Goal: Task Accomplishment & Management: Complete application form

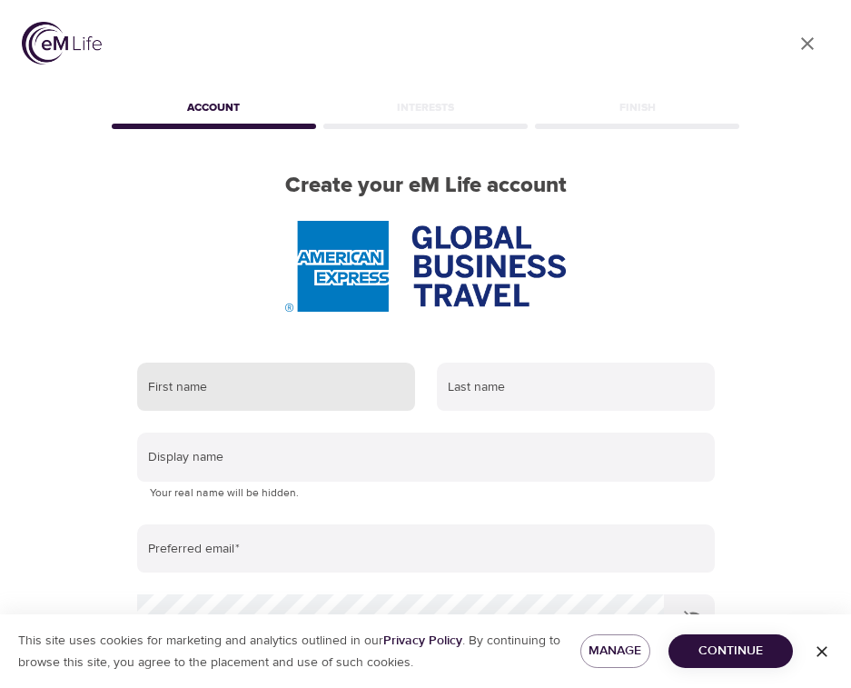
click at [254, 397] on input "text" at bounding box center [276, 386] width 278 height 49
type input "Makayla"
type input "[PERSON_NAME]"
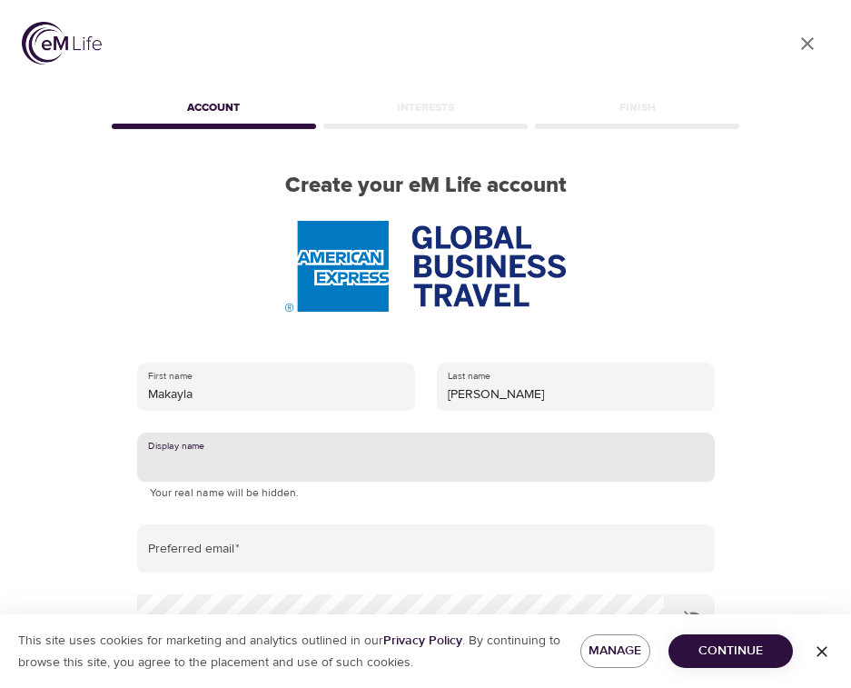
click at [292, 460] on input "text" at bounding box center [426, 456] width 578 height 49
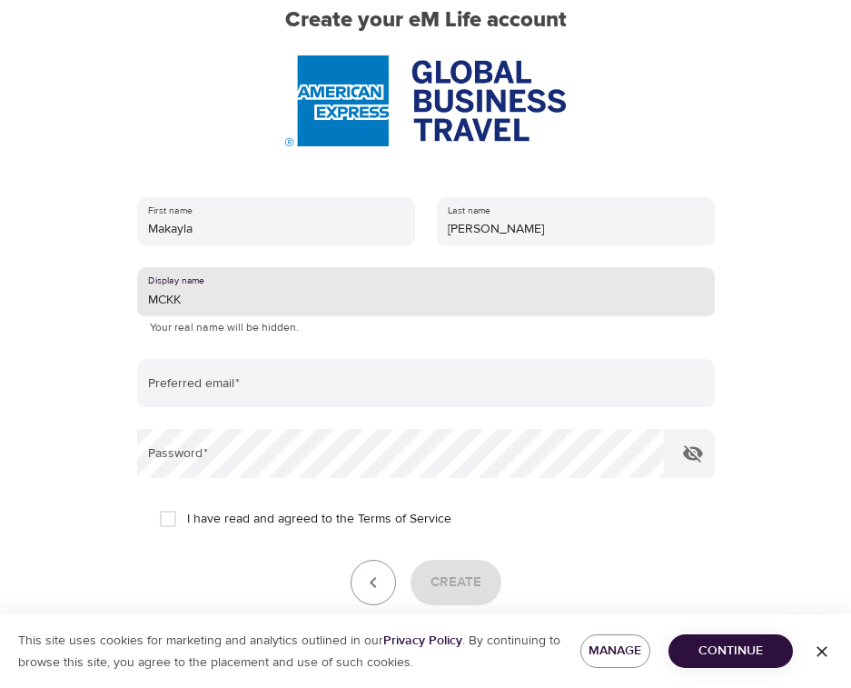
scroll to position [255, 0]
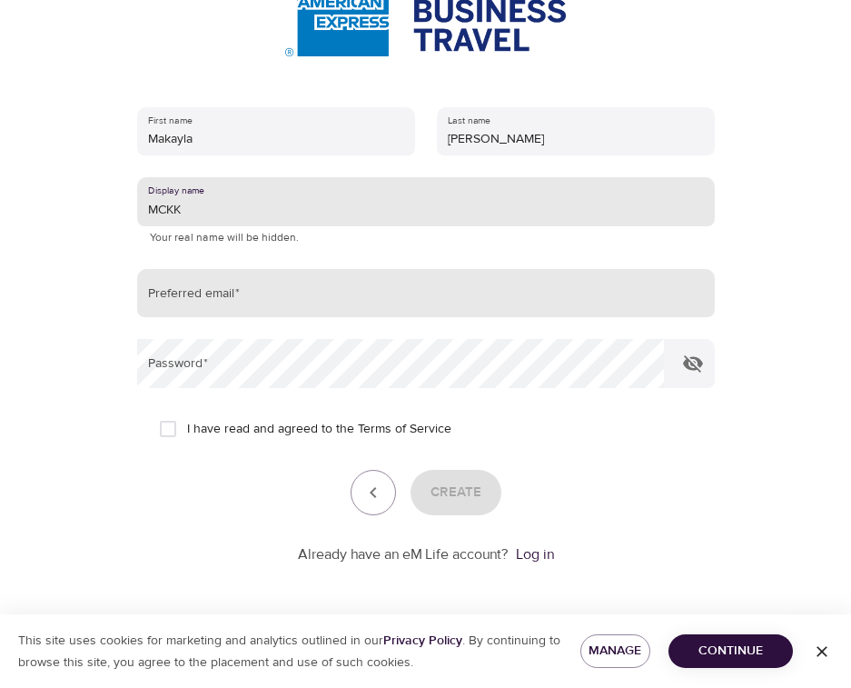
type input "MCKK"
click at [368, 279] on input "email" at bounding box center [426, 293] width 578 height 49
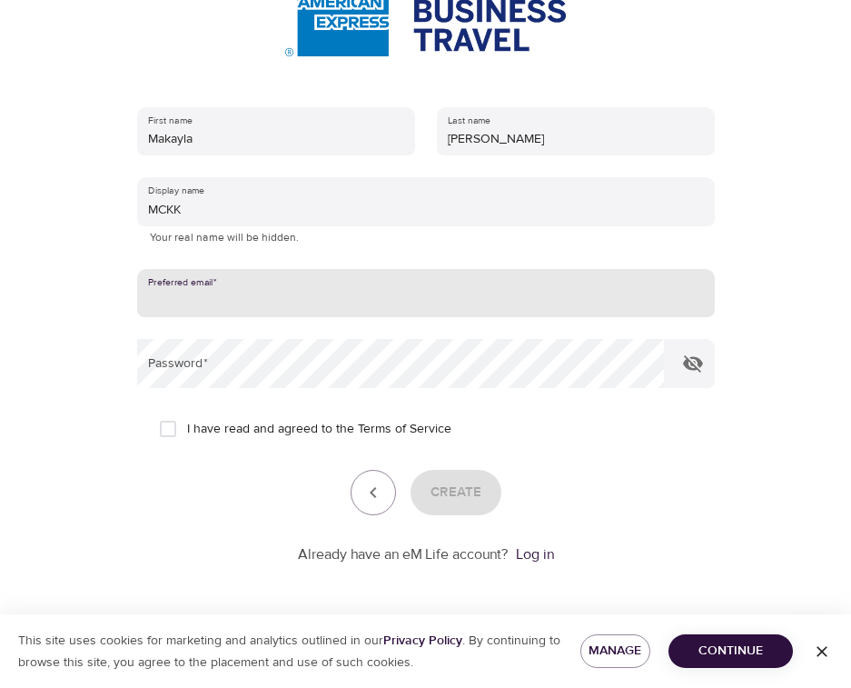
type input "[EMAIL_ADDRESS][DOMAIN_NAME]"
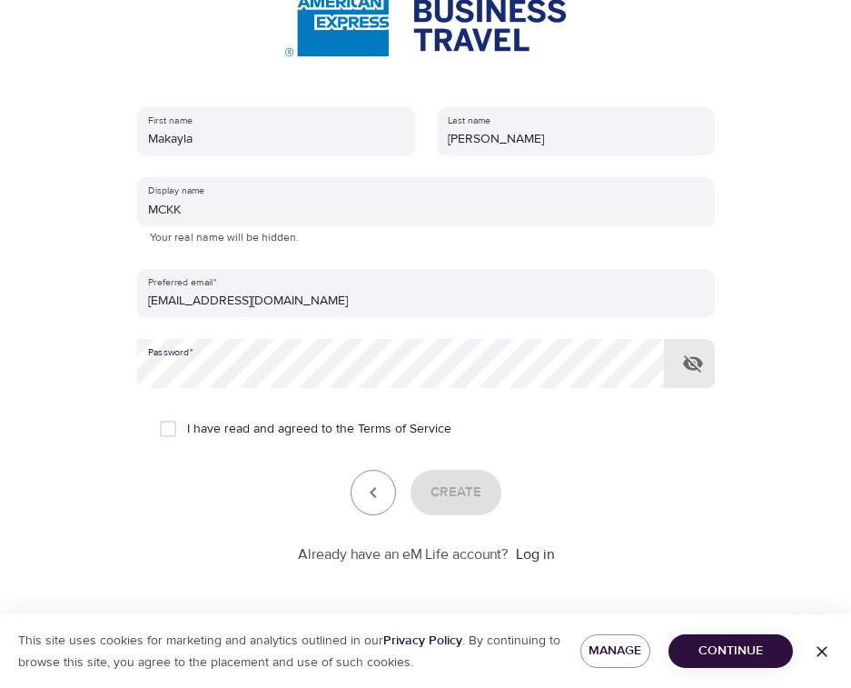
click at [164, 419] on input "I have read and agreed to the Terms of Service" at bounding box center [168, 429] width 38 height 38
checkbox input "true"
click at [439, 493] on span "Create" at bounding box center [456, 493] width 51 height 24
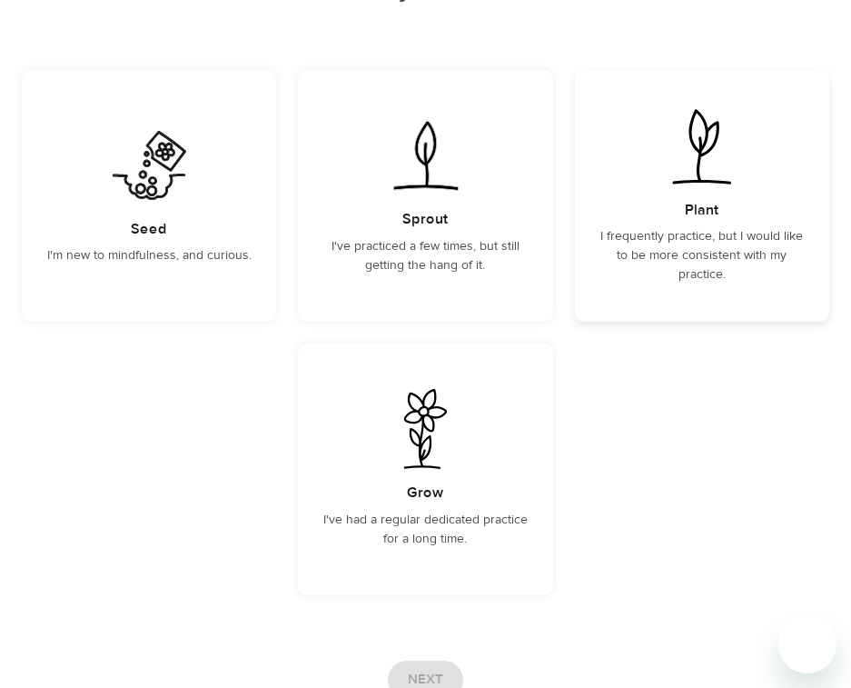
scroll to position [273, 0]
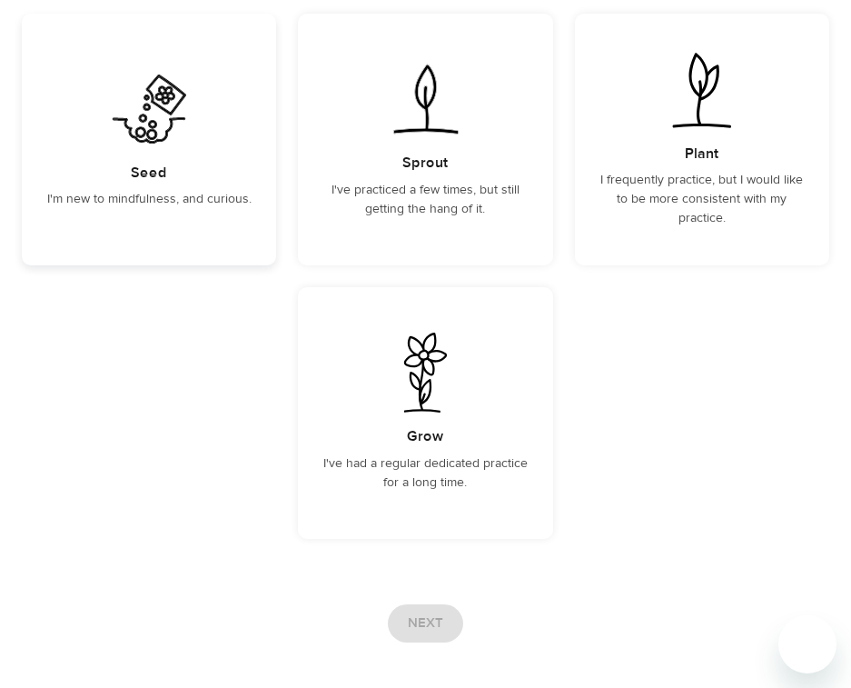
click at [155, 130] on img at bounding box center [150, 109] width 92 height 80
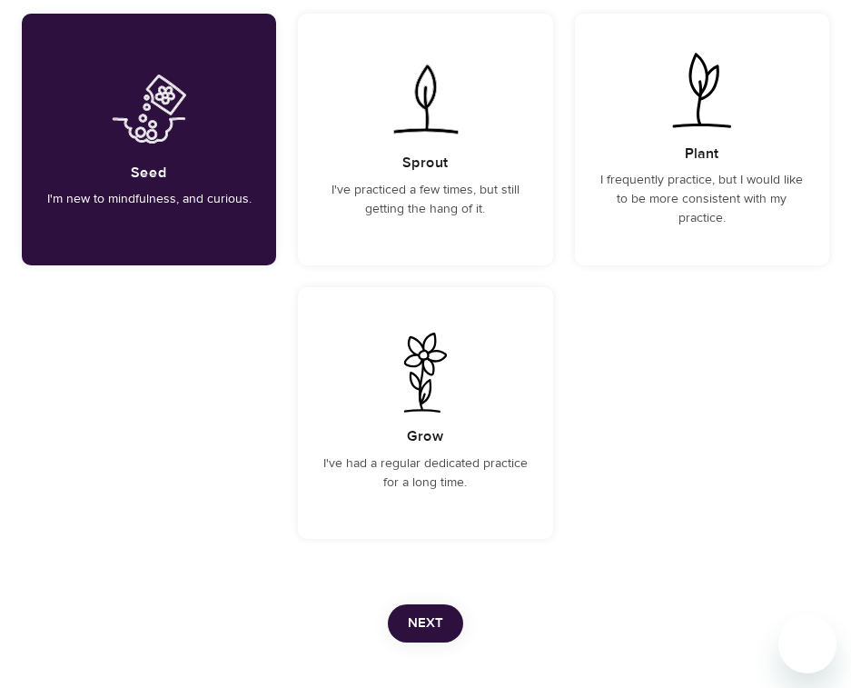
click at [437, 630] on span "Next" at bounding box center [425, 623] width 35 height 24
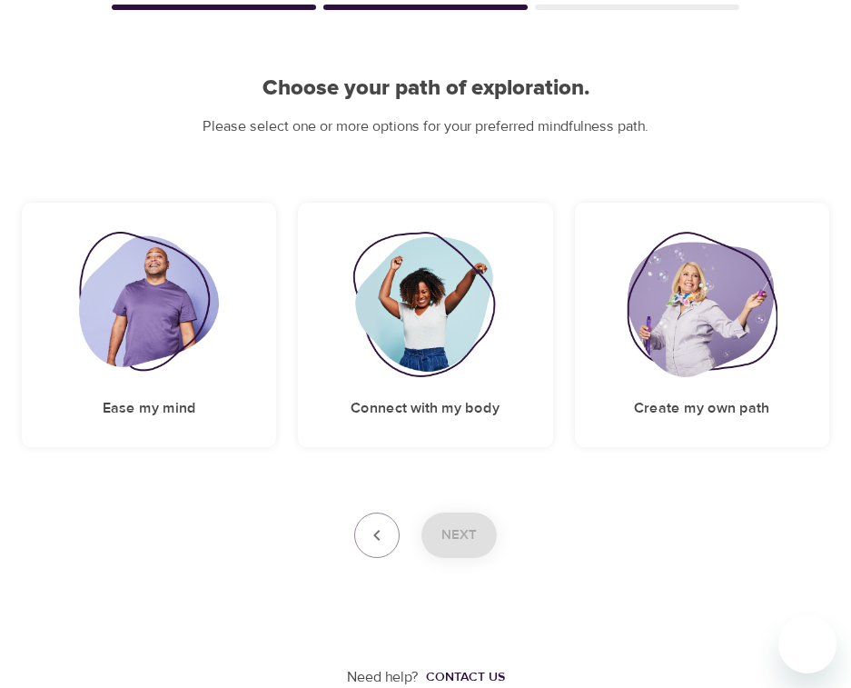
scroll to position [0, 0]
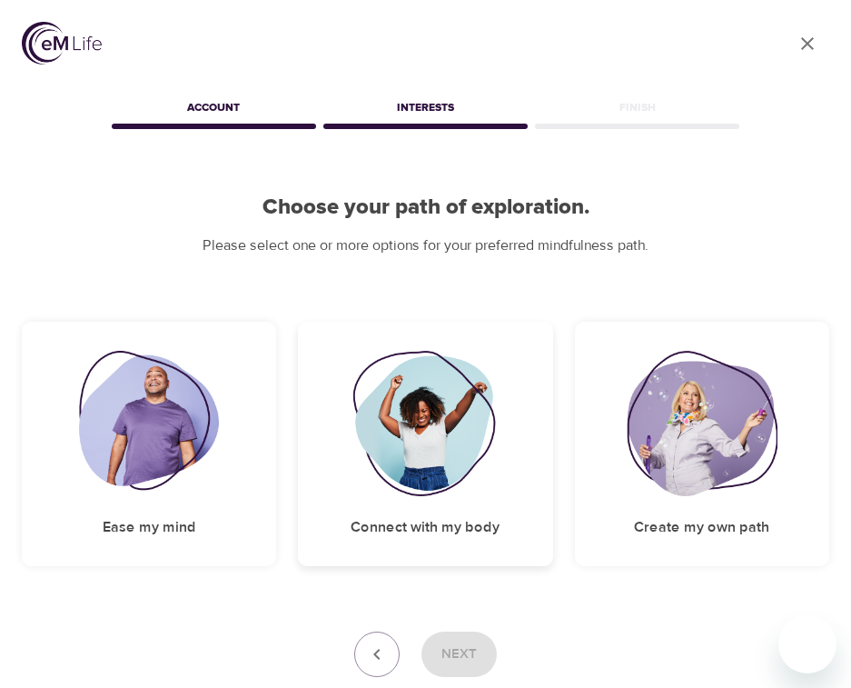
click at [411, 412] on img at bounding box center [425, 423] width 147 height 145
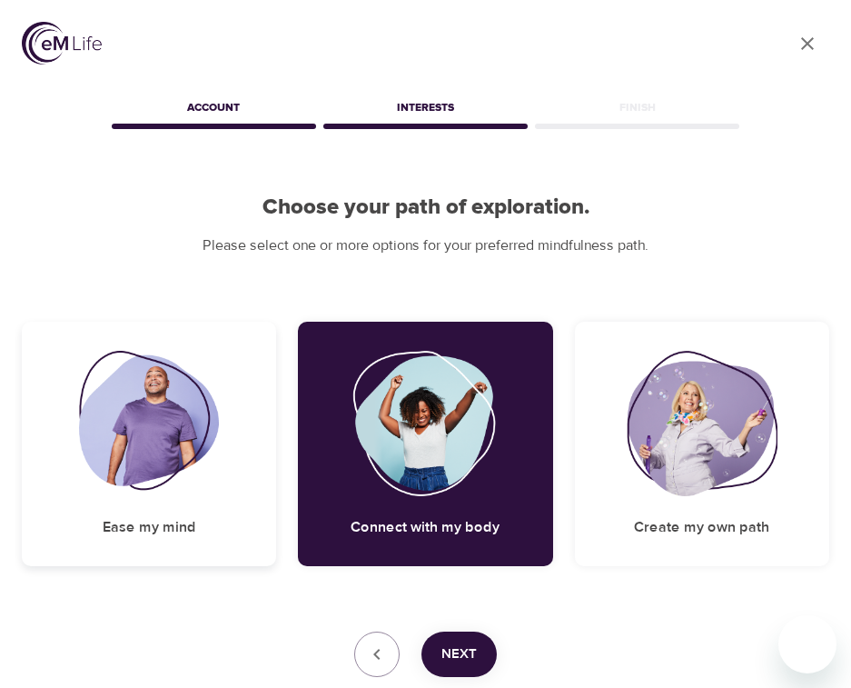
click at [192, 418] on img at bounding box center [149, 423] width 141 height 145
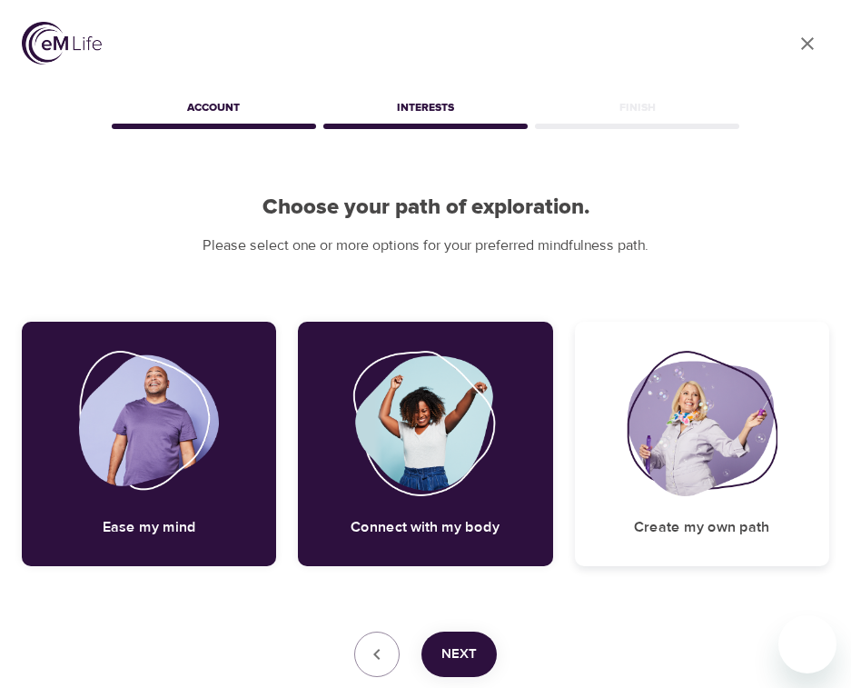
click at [741, 454] on img at bounding box center [702, 423] width 151 height 145
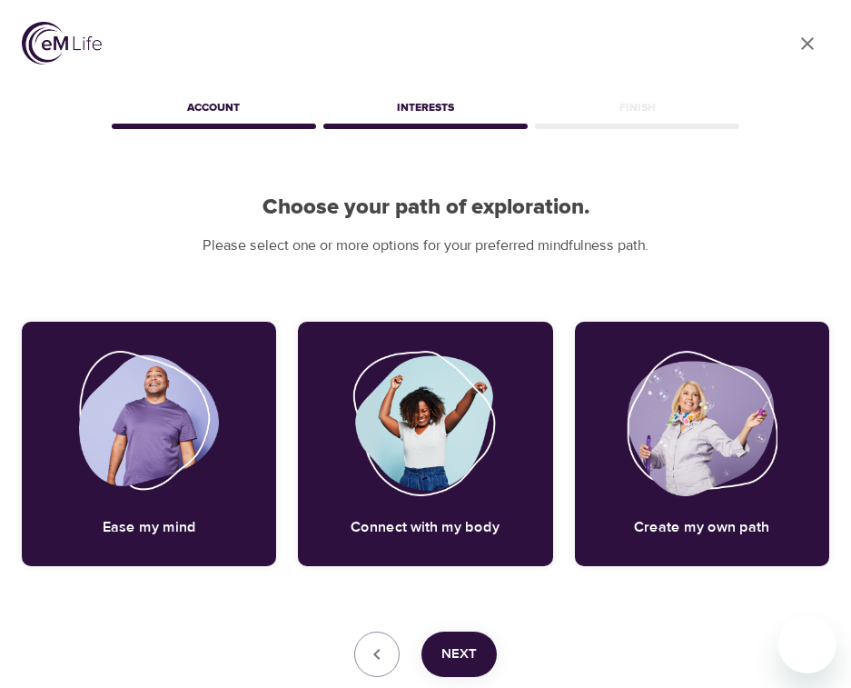
click at [469, 639] on button "Next" at bounding box center [459, 653] width 75 height 45
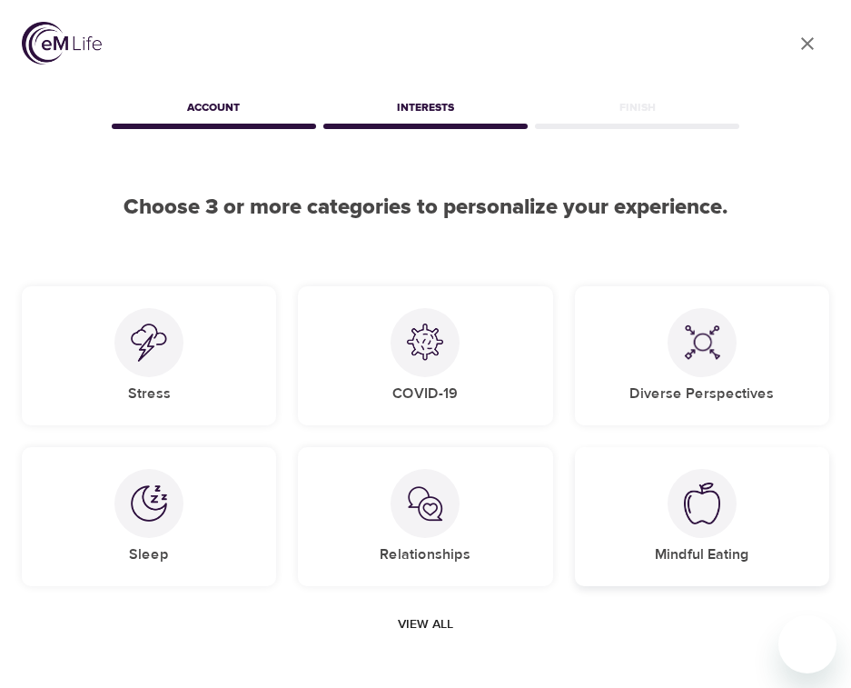
click at [684, 496] on img at bounding box center [702, 503] width 36 height 42
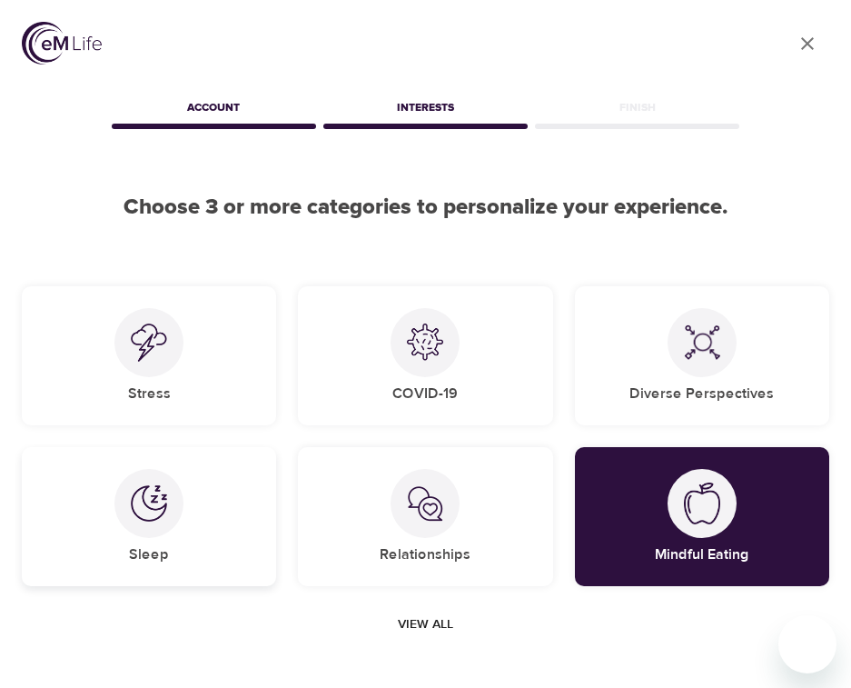
click at [149, 512] on img at bounding box center [149, 503] width 36 height 36
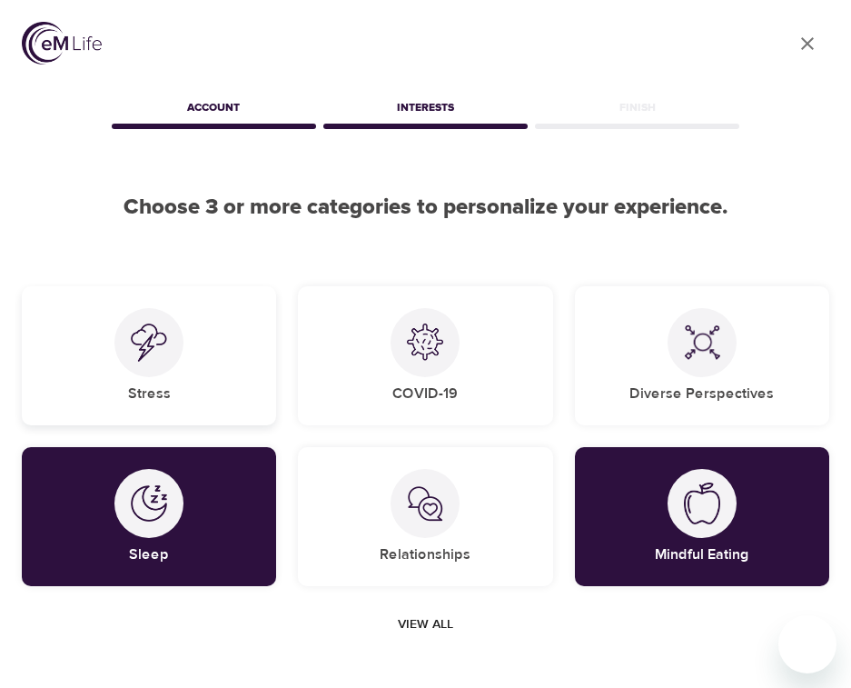
click at [173, 338] on div at bounding box center [148, 342] width 69 height 69
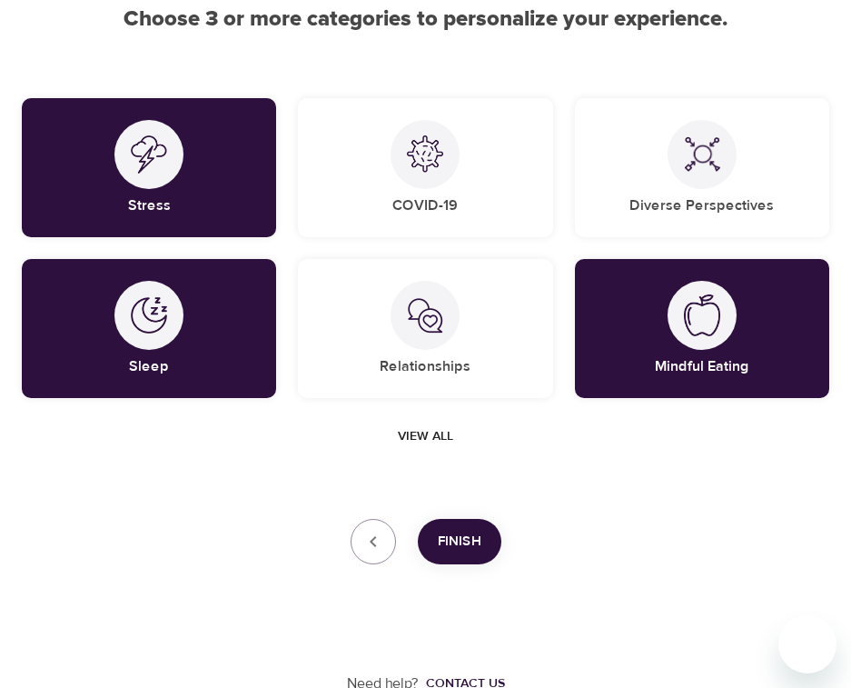
scroll to position [194, 0]
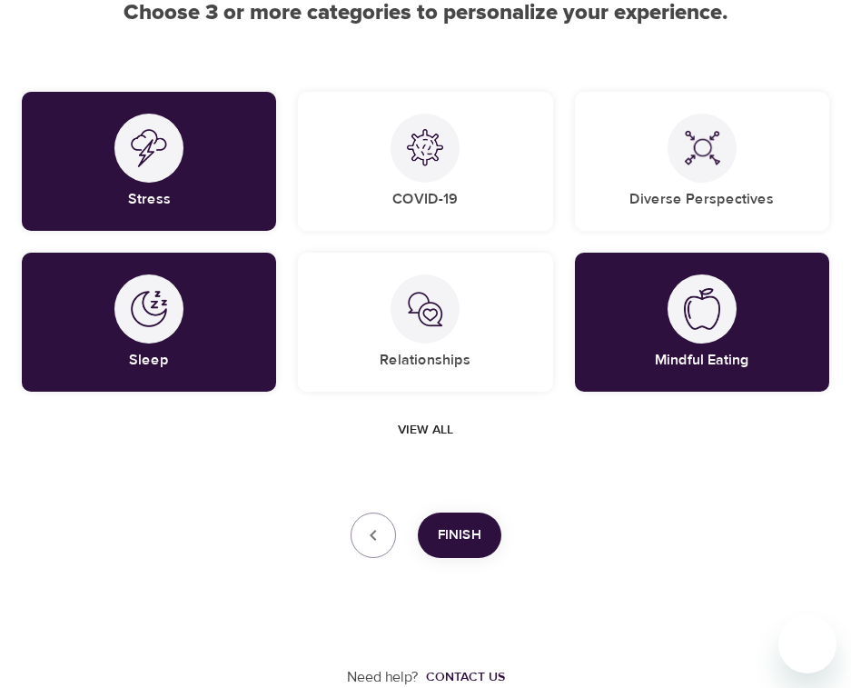
click at [468, 536] on span "Finish" at bounding box center [460, 535] width 44 height 24
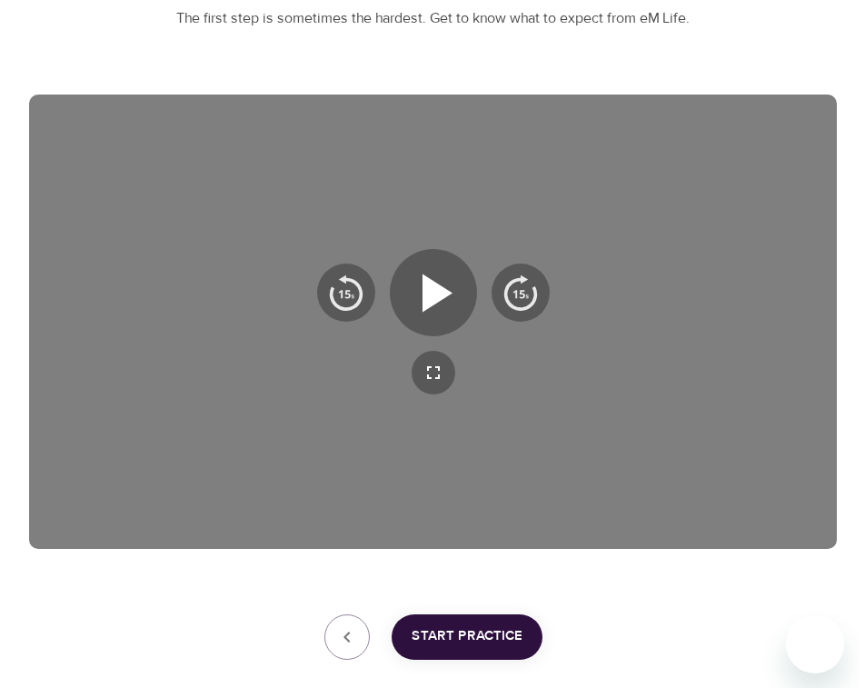
scroll to position [237, 0]
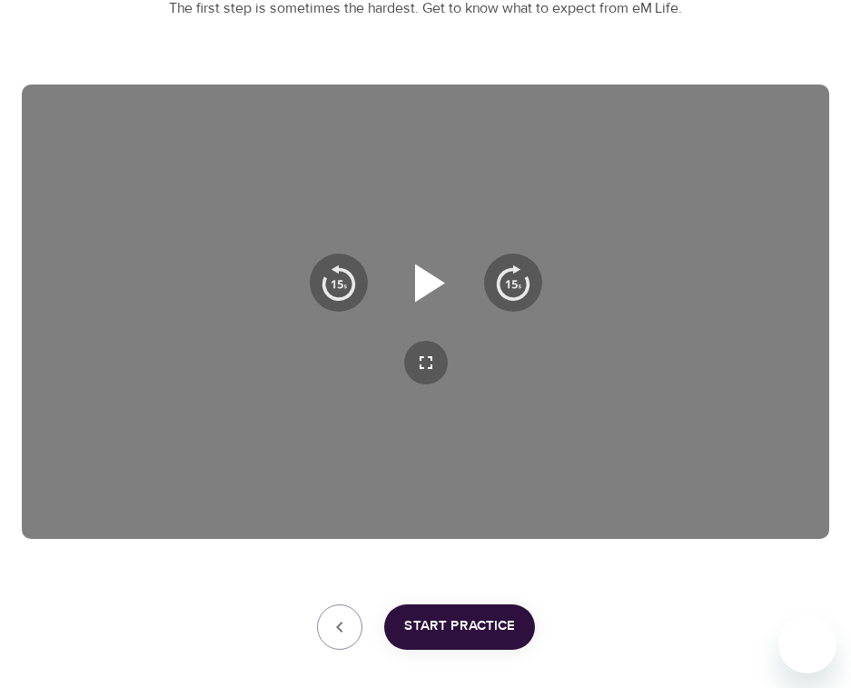
click at [437, 278] on icon "button" at bounding box center [430, 282] width 30 height 38
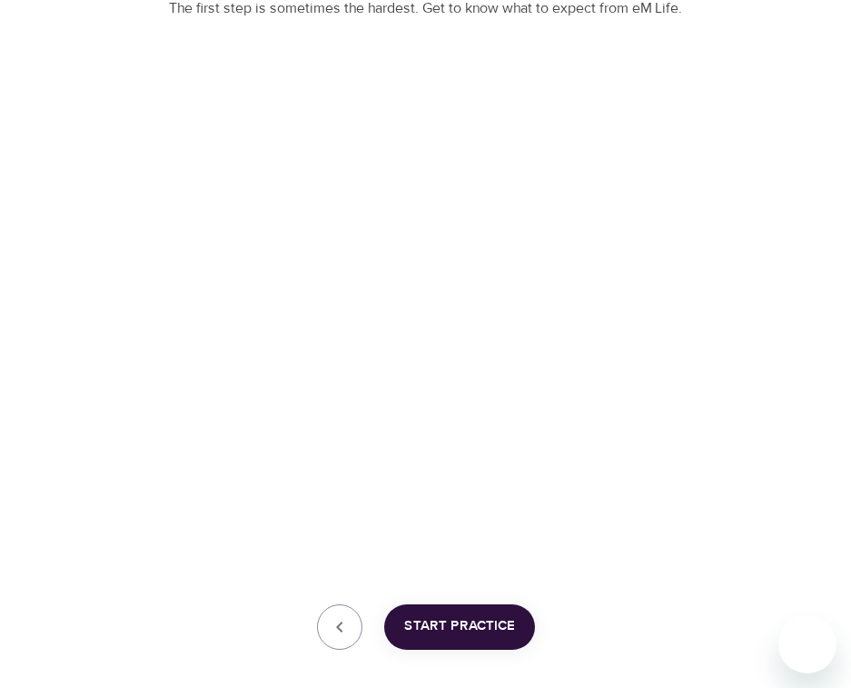
click at [475, 610] on button "Start Practice" at bounding box center [459, 626] width 151 height 45
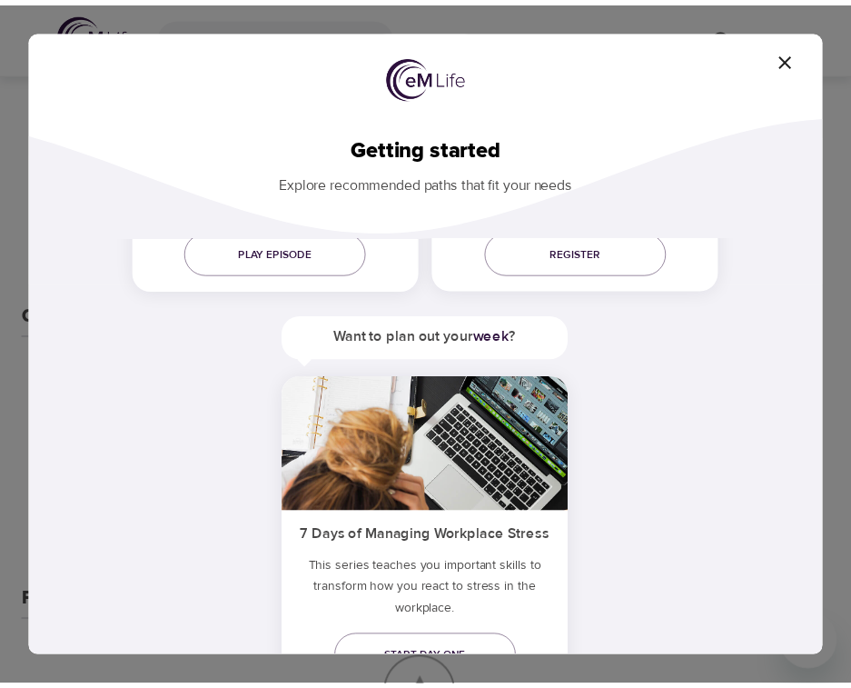
scroll to position [147, 0]
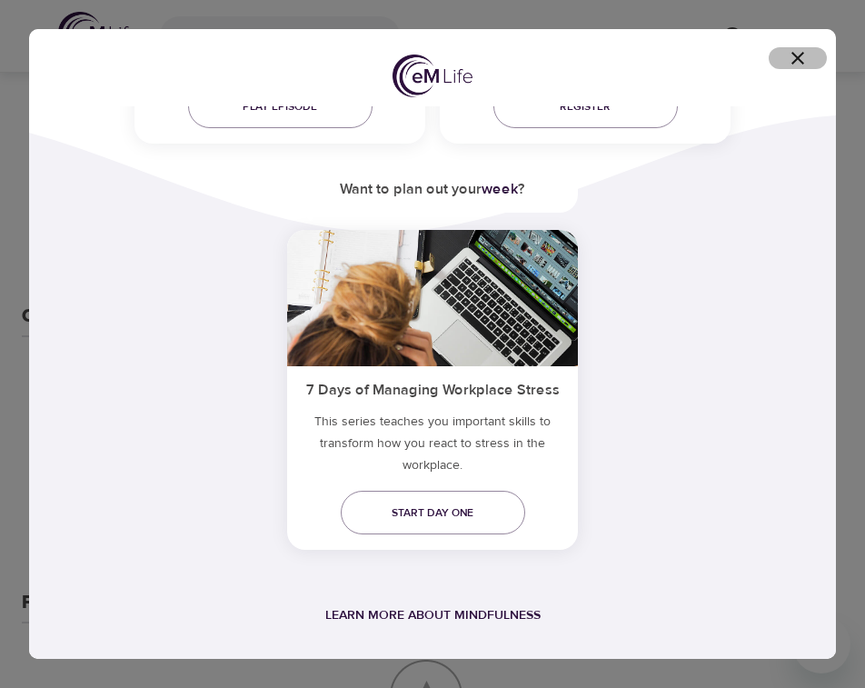
click at [799, 57] on icon "button" at bounding box center [797, 58] width 13 height 13
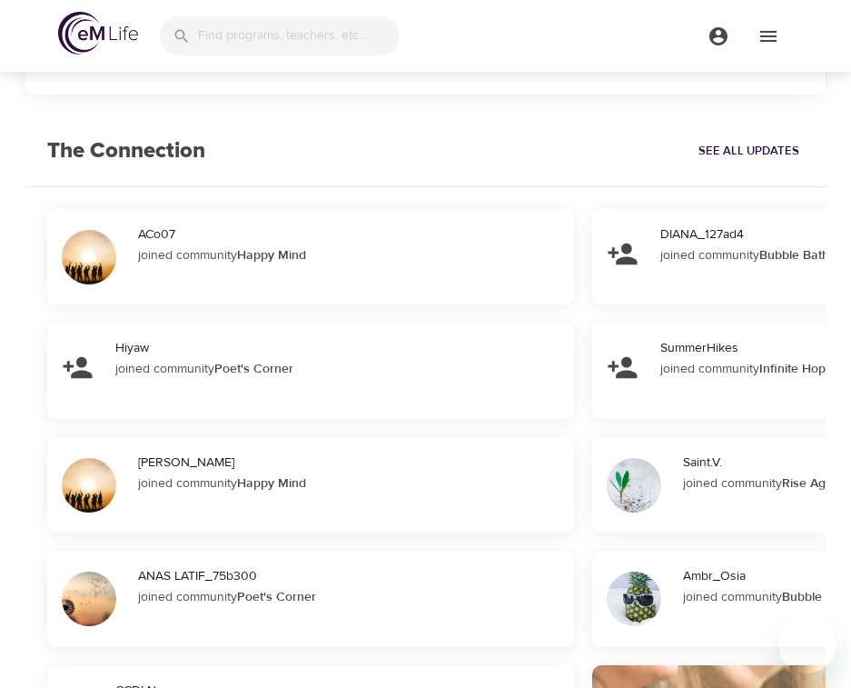
scroll to position [3906, 0]
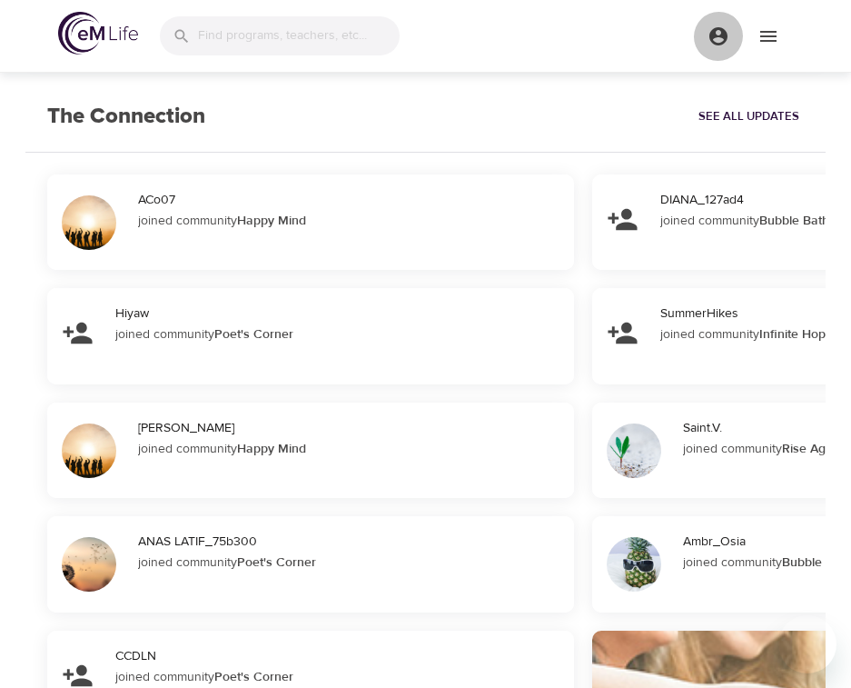
click at [716, 43] on icon "menu" at bounding box center [719, 36] width 18 height 18
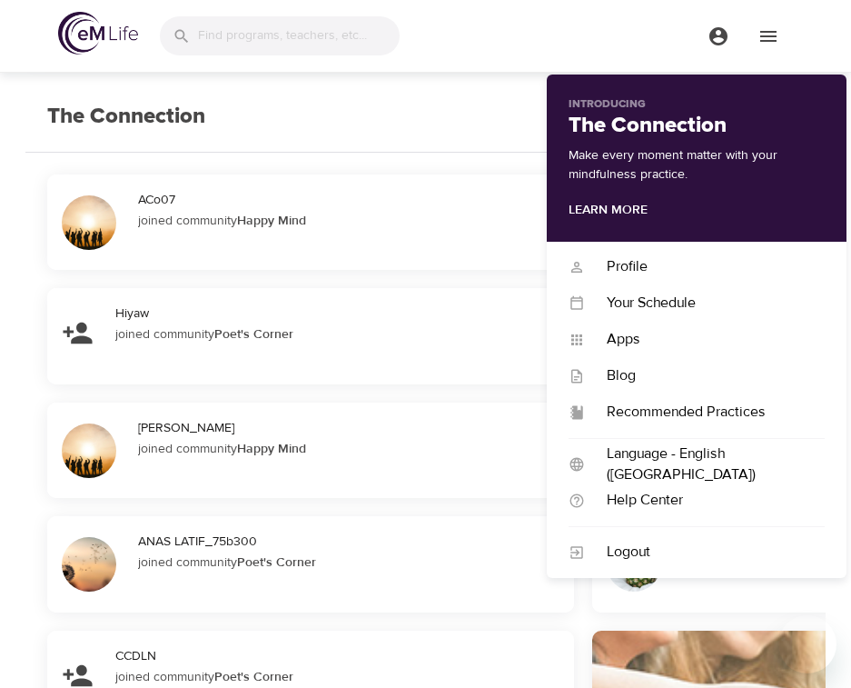
click at [507, 58] on div at bounding box center [425, 36] width 851 height 73
